Goal: Unclear

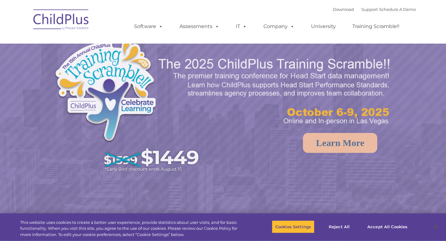
select select "MEDIUM"
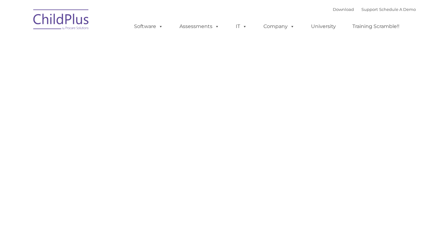
type input ""
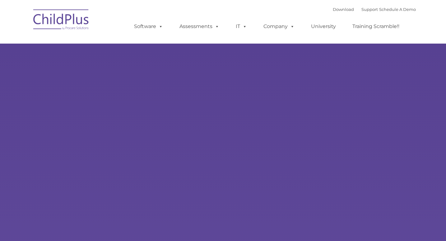
type input ""
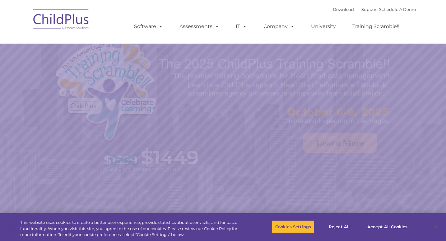
select select "MEDIUM"
